Goal: Task Accomplishment & Management: Manage account settings

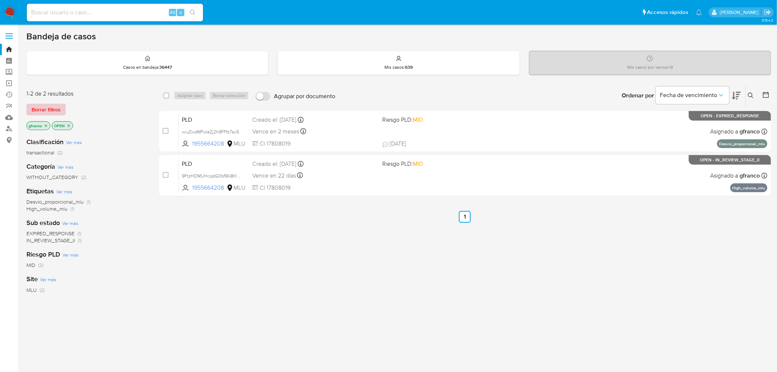
click at [53, 107] on span "Borrar filtros" at bounding box center [46, 109] width 29 height 10
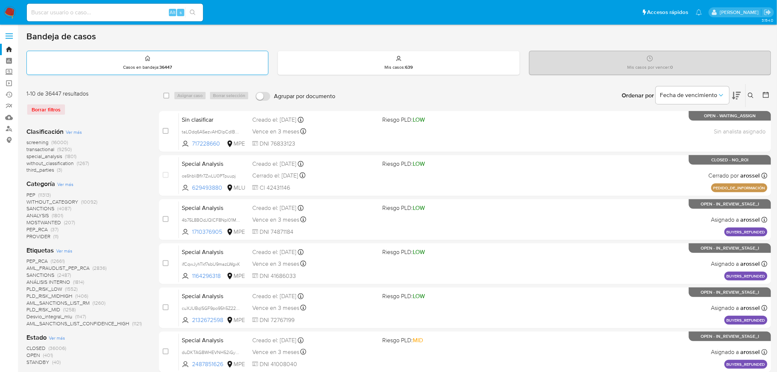
click at [150, 64] on p "Casos en bandeja : 36447" at bounding box center [147, 67] width 49 height 6
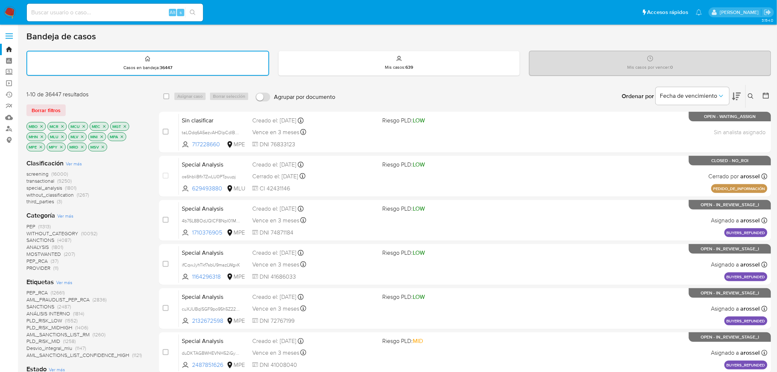
click at [78, 163] on span "Ver más" at bounding box center [74, 163] width 16 height 7
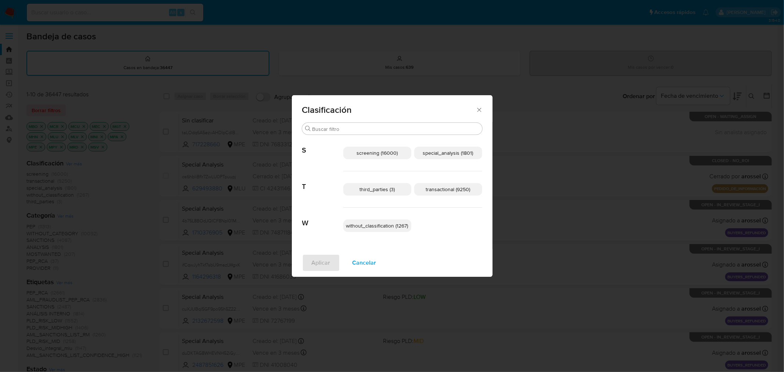
click at [395, 227] on span "without_classification (1267)" at bounding box center [377, 225] width 62 height 7
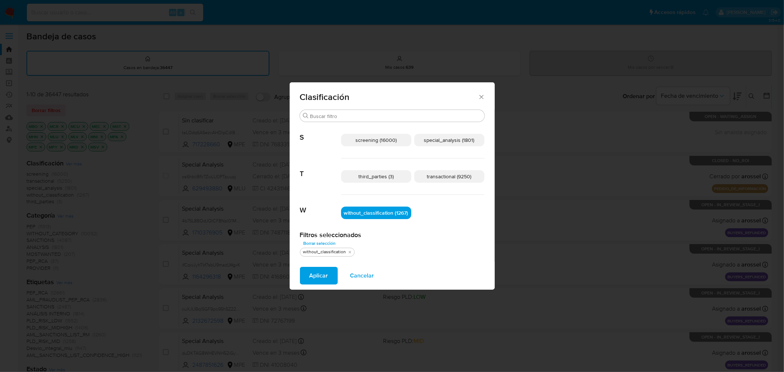
click at [391, 179] on span "third_parties (3)" at bounding box center [375, 176] width 35 height 7
click at [391, 179] on span "third_parties (3)" at bounding box center [376, 176] width 36 height 7
click at [439, 181] on p "transactional (9250)" at bounding box center [449, 176] width 70 height 12
click at [454, 145] on p "special_analysis (1801)" at bounding box center [449, 140] width 70 height 12
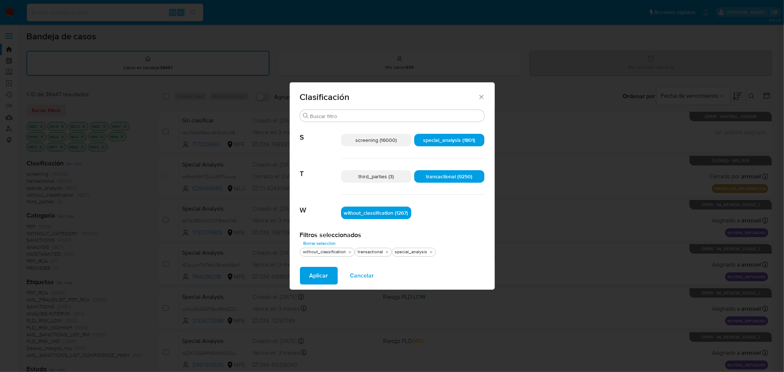
click at [320, 269] on span "Aplicar" at bounding box center [318, 275] width 19 height 16
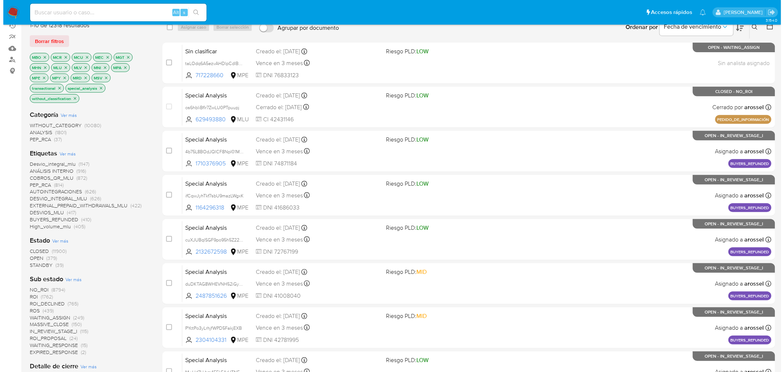
scroll to position [82, 0]
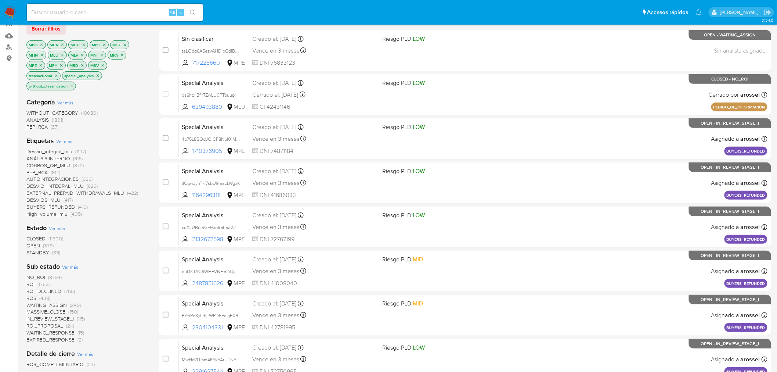
click at [65, 226] on div "Estado Ver más CLOSED (11900) OPEN (379) STANDBY (39)" at bounding box center [86, 239] width 121 height 33
click at [63, 226] on span "Ver más" at bounding box center [57, 228] width 16 height 7
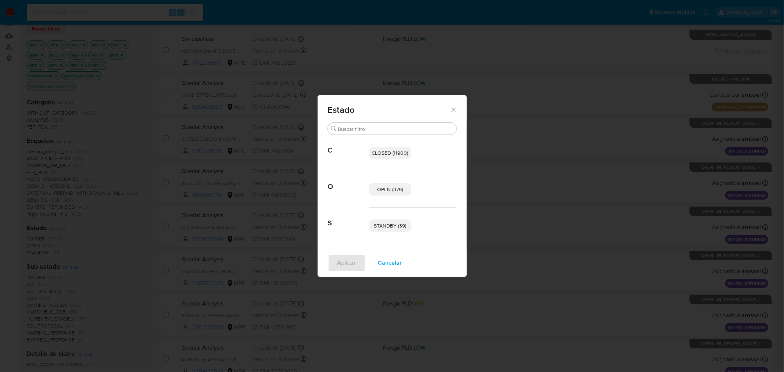
click at [389, 231] on p "STANDBY (39)" at bounding box center [390, 225] width 42 height 12
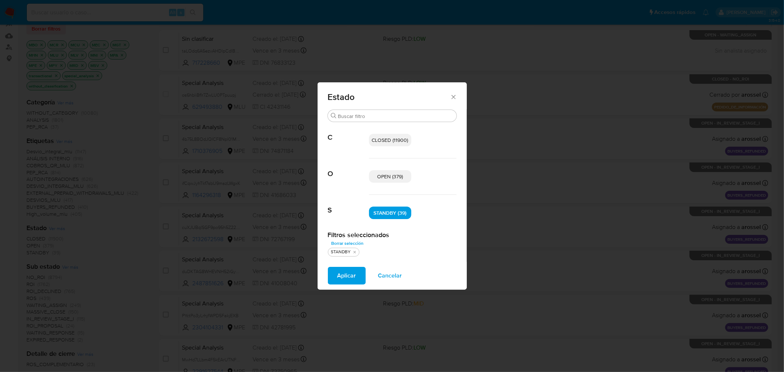
click at [392, 177] on span "OPEN (379)" at bounding box center [390, 176] width 26 height 7
click at [349, 272] on span "Aplicar" at bounding box center [346, 275] width 19 height 16
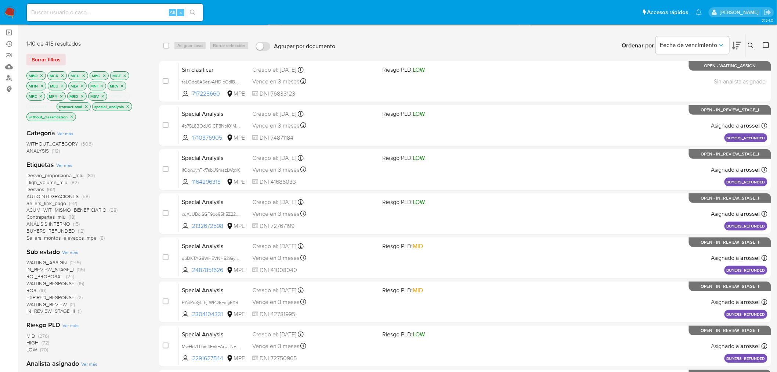
scroll to position [41, 0]
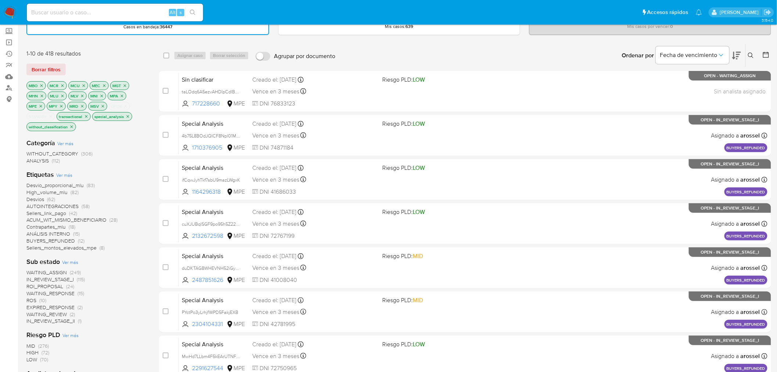
click at [41, 85] on icon "close-filter" at bounding box center [41, 85] width 3 height 3
click at [41, 85] on icon "close-filter" at bounding box center [41, 85] width 4 height 4
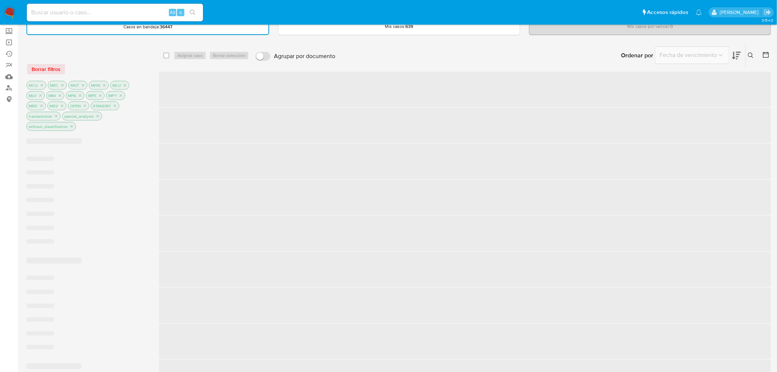
click at [41, 85] on icon "close-filter" at bounding box center [42, 85] width 3 height 3
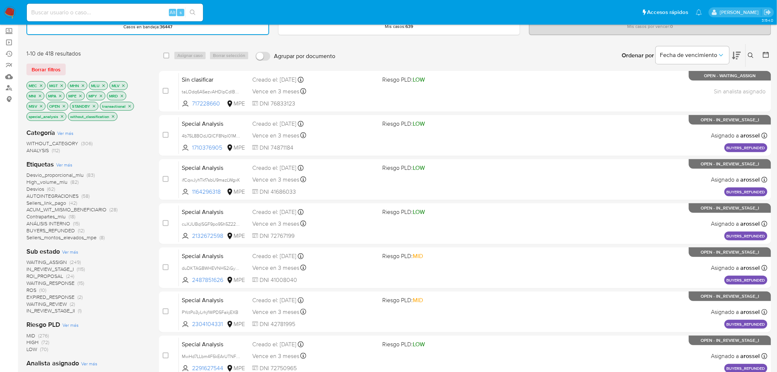
click at [41, 85] on icon "close-filter" at bounding box center [41, 85] width 4 height 4
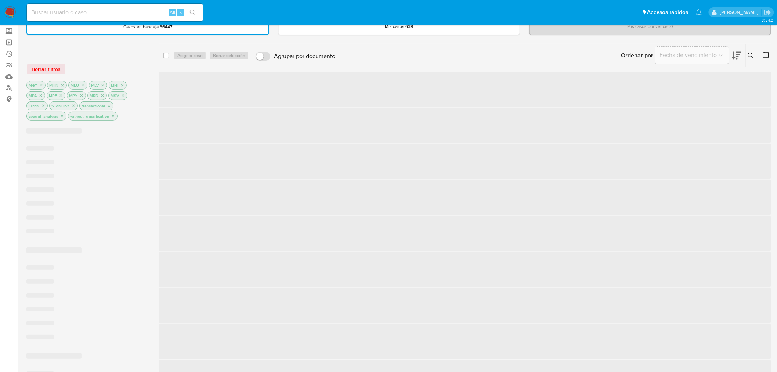
click at [41, 85] on icon "close-filter" at bounding box center [41, 85] width 4 height 4
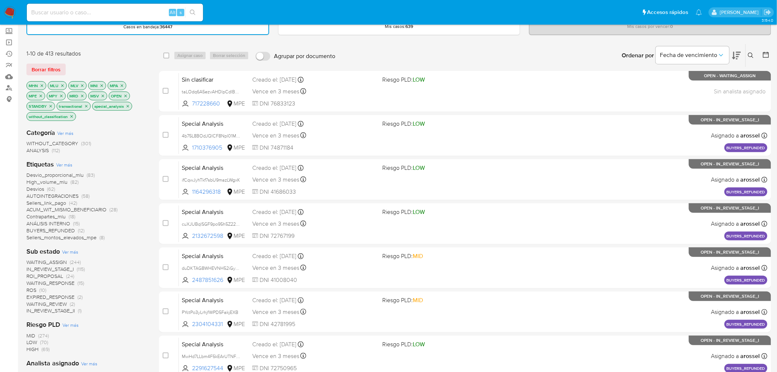
click at [41, 85] on icon "close-filter" at bounding box center [42, 85] width 3 height 3
click at [41, 85] on icon "close-filter" at bounding box center [41, 85] width 4 height 4
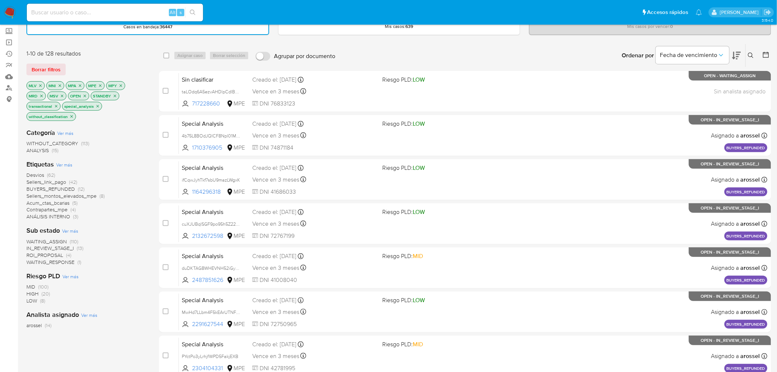
click at [41, 85] on icon "close-filter" at bounding box center [40, 85] width 4 height 4
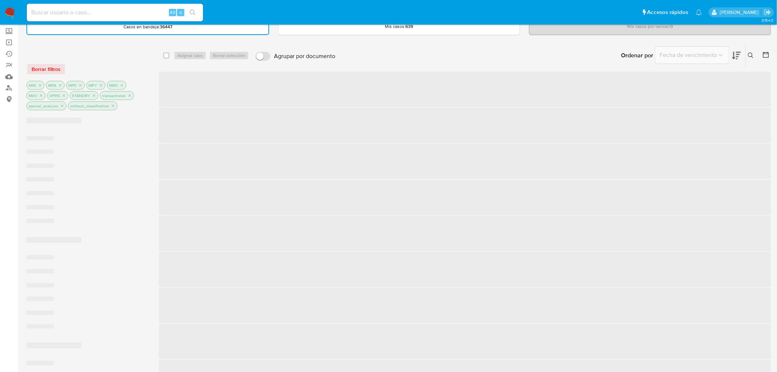
click at [41, 85] on icon "close-filter" at bounding box center [40, 85] width 3 height 3
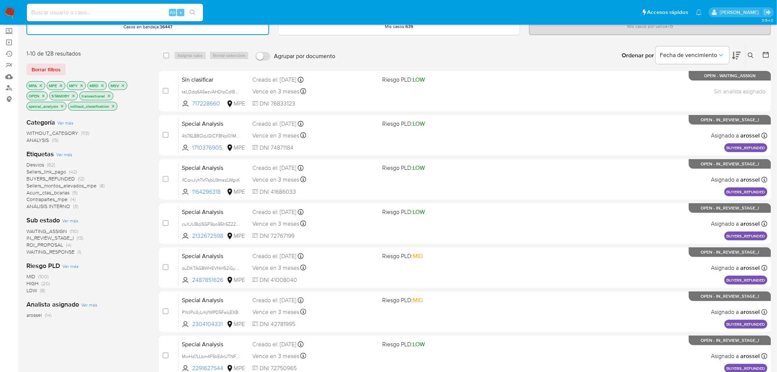
click at [41, 85] on icon "close-filter" at bounding box center [41, 85] width 4 height 4
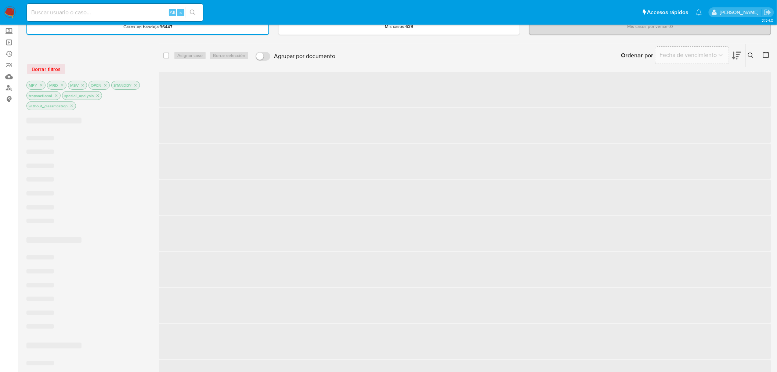
click at [41, 85] on icon "close-filter" at bounding box center [41, 85] width 4 height 4
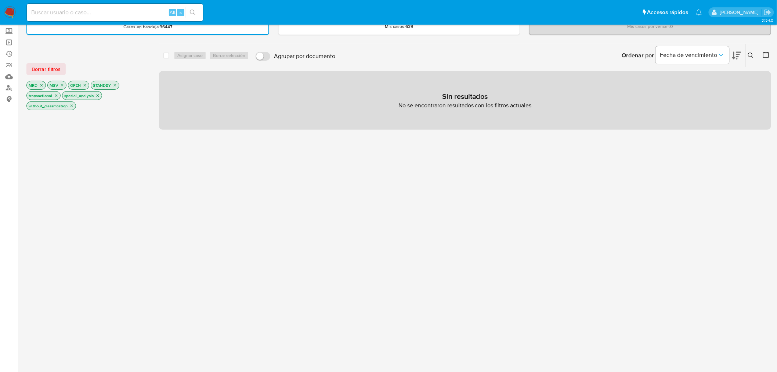
click at [41, 85] on icon "close-filter" at bounding box center [41, 85] width 4 height 4
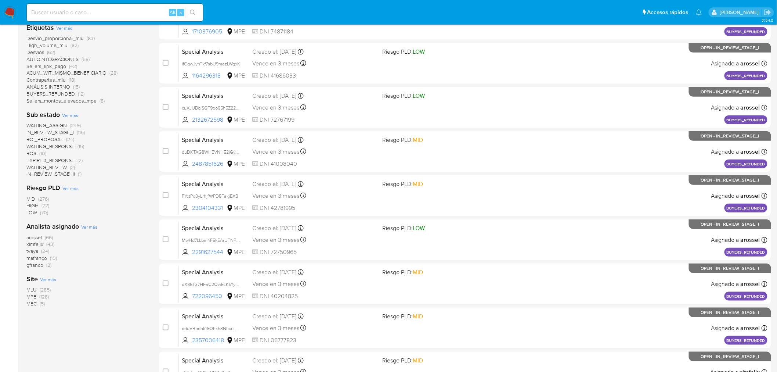
scroll to position [163, 0]
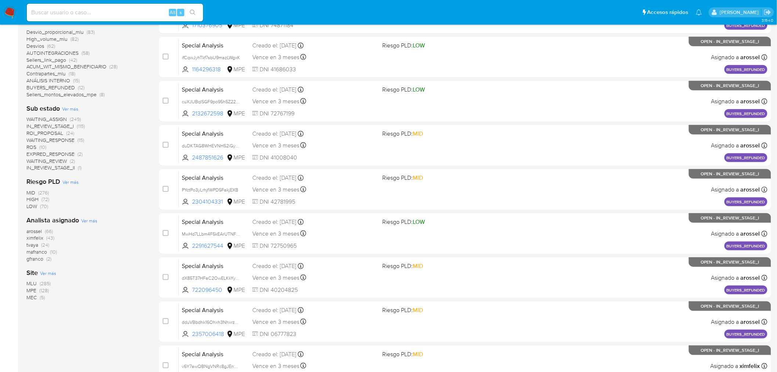
click at [120, 339] on div "1-10 de 418 resultados Borrar filtros OPEN STANDBY transactional special_analys…" at bounding box center [86, 167] width 121 height 492
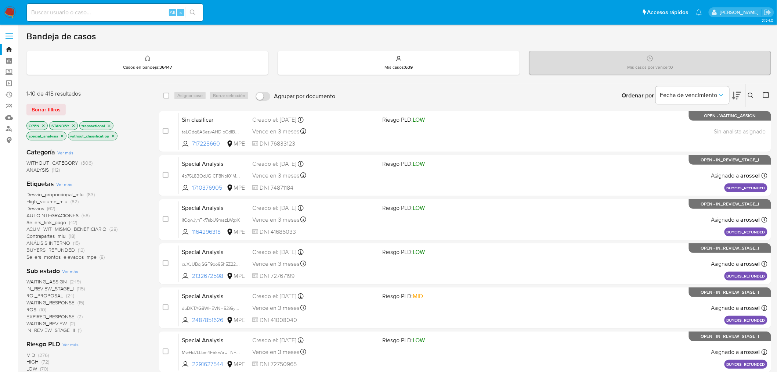
click at [762, 96] on div at bounding box center [764, 95] width 13 height 23
click at [765, 96] on icon at bounding box center [766, 94] width 7 height 7
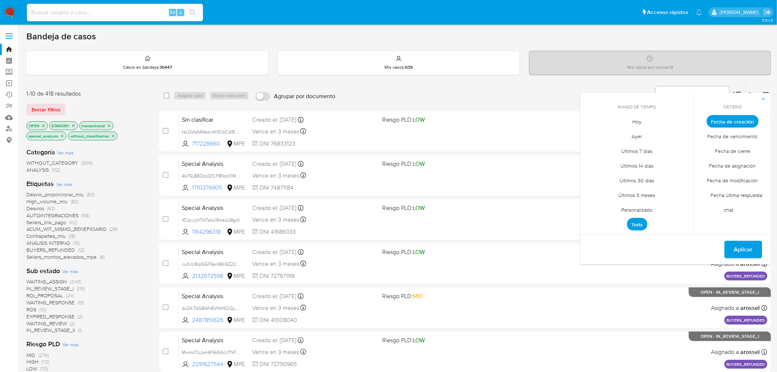
click at [644, 207] on span "Personalizado" at bounding box center [637, 209] width 47 height 15
click at [127, 226] on div "Desvio_proporcional_mlu (83) High_volume_mlu (82) Desvios (62) AUTOINTEGRACIONE…" at bounding box center [86, 225] width 121 height 69
click at [592, 86] on div "Ordenar por Fecha de vencimiento No es posible ordenar los resultados mientras …" at bounding box center [555, 95] width 432 height 23
click at [765, 98] on icon "button" at bounding box center [764, 99] width 3 height 3
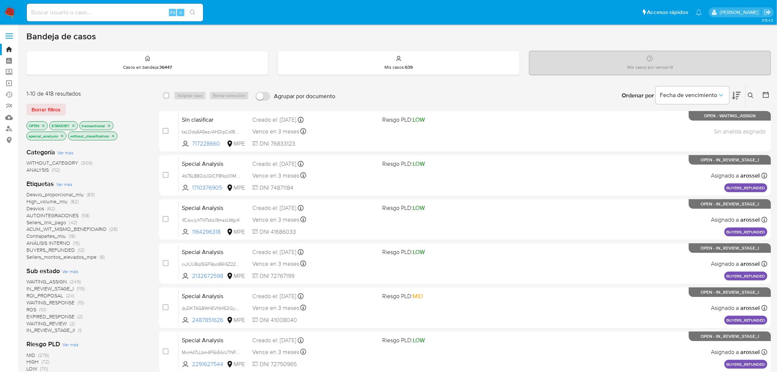
click at [737, 93] on icon at bounding box center [737, 95] width 9 height 9
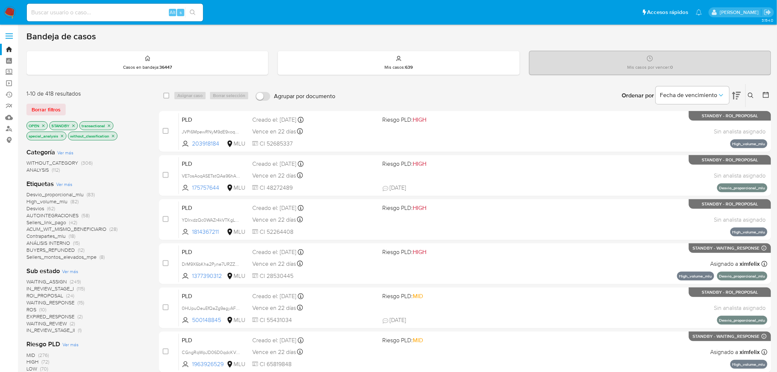
click at [763, 92] on icon at bounding box center [766, 94] width 7 height 7
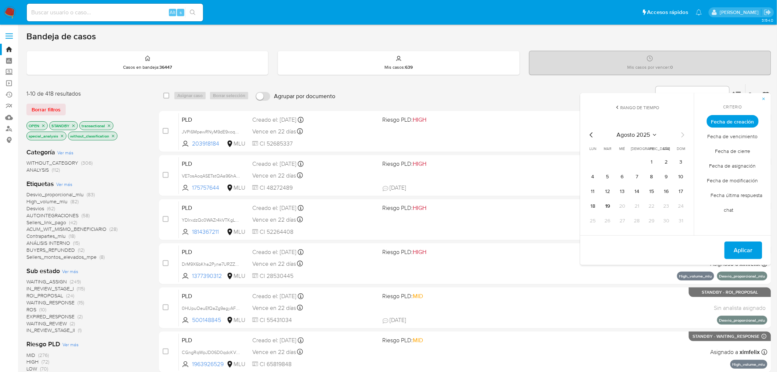
click at [590, 135] on icon "Mes anterior" at bounding box center [591, 134] width 3 height 5
click at [681, 161] on button "1" at bounding box center [682, 162] width 12 height 12
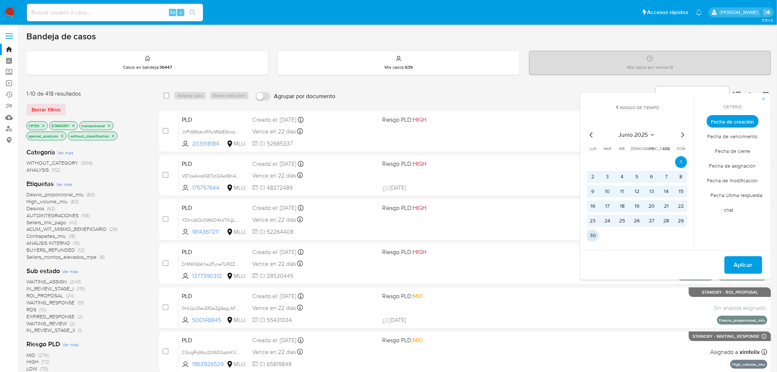
click at [593, 236] on button "30" at bounding box center [593, 236] width 12 height 12
click at [740, 265] on span "Aplicar" at bounding box center [743, 265] width 19 height 16
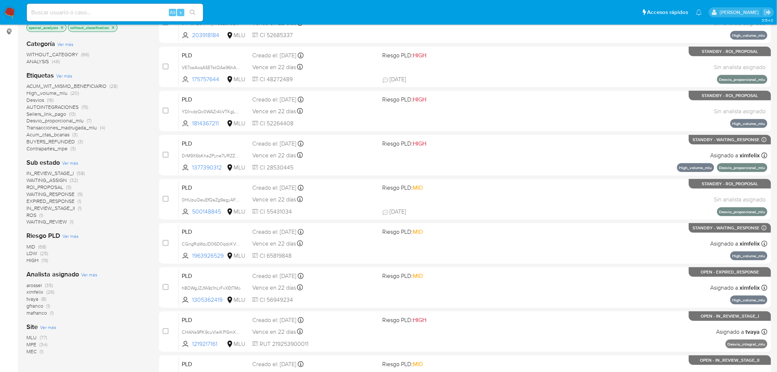
scroll to position [122, 0]
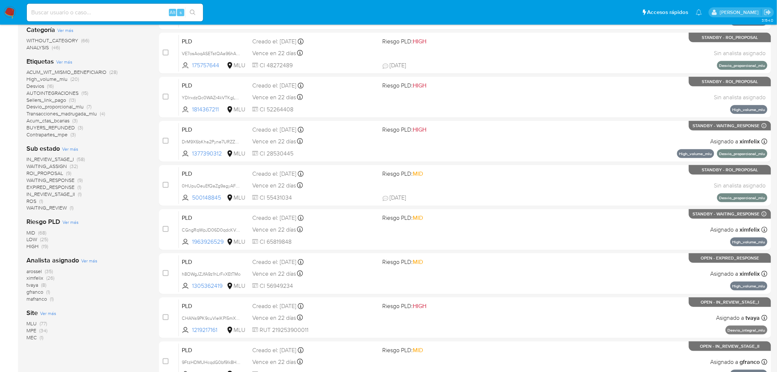
click at [131, 280] on div "arossel (35) ximfelix (26) tvaya (8) gfranco (1) mafranco (1)" at bounding box center [86, 285] width 121 height 35
click at [61, 358] on div "1-10 de 112 resultados Borrar filtros OPEN STANDBY transactional special_analys…" at bounding box center [86, 207] width 121 height 492
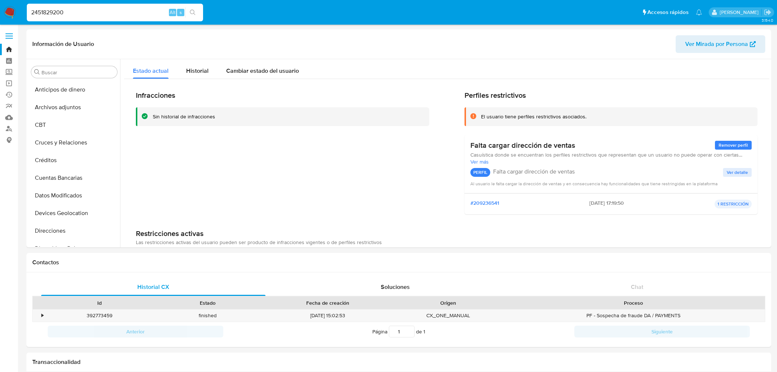
select select "10"
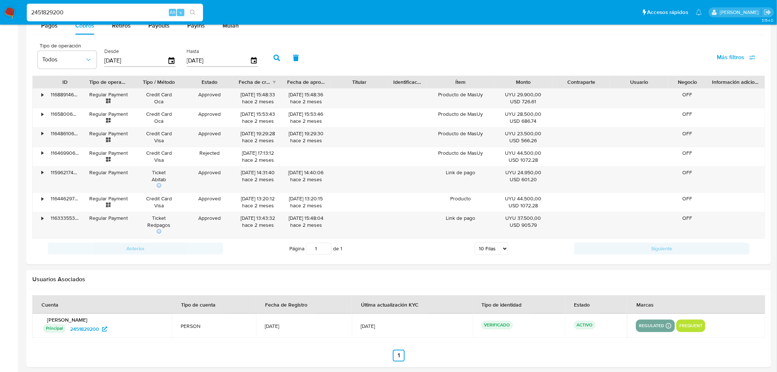
scroll to position [50, 0]
